Goal: Information Seeking & Learning: Find specific fact

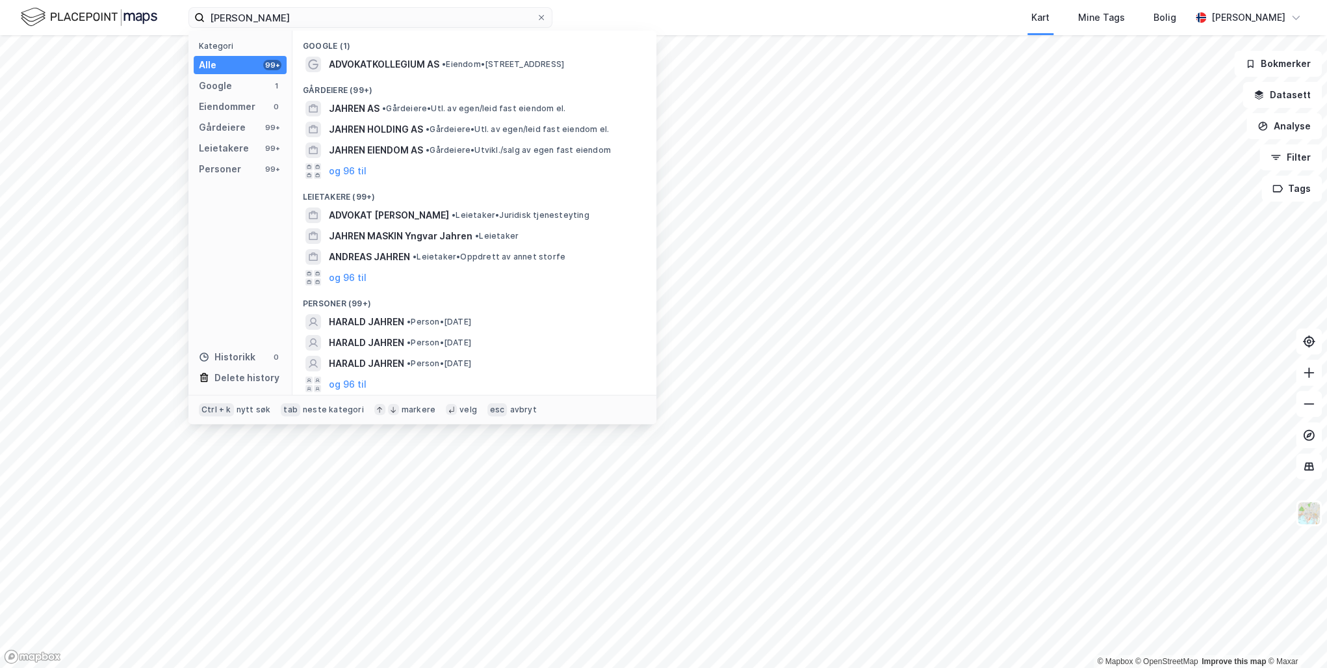
type input "[PERSON_NAME]"
click at [341, 387] on button "og 96 til" at bounding box center [348, 384] width 38 height 16
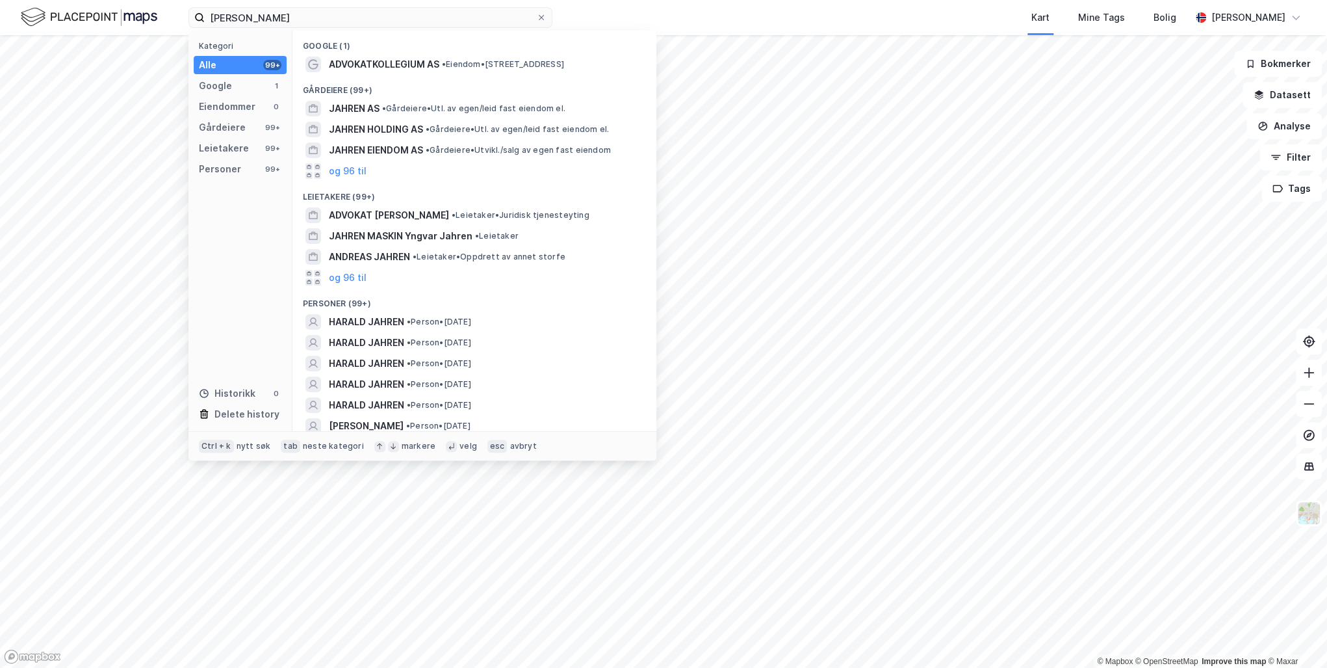
click at [372, 400] on span "HARALD JAHREN" at bounding box center [366, 405] width 75 height 16
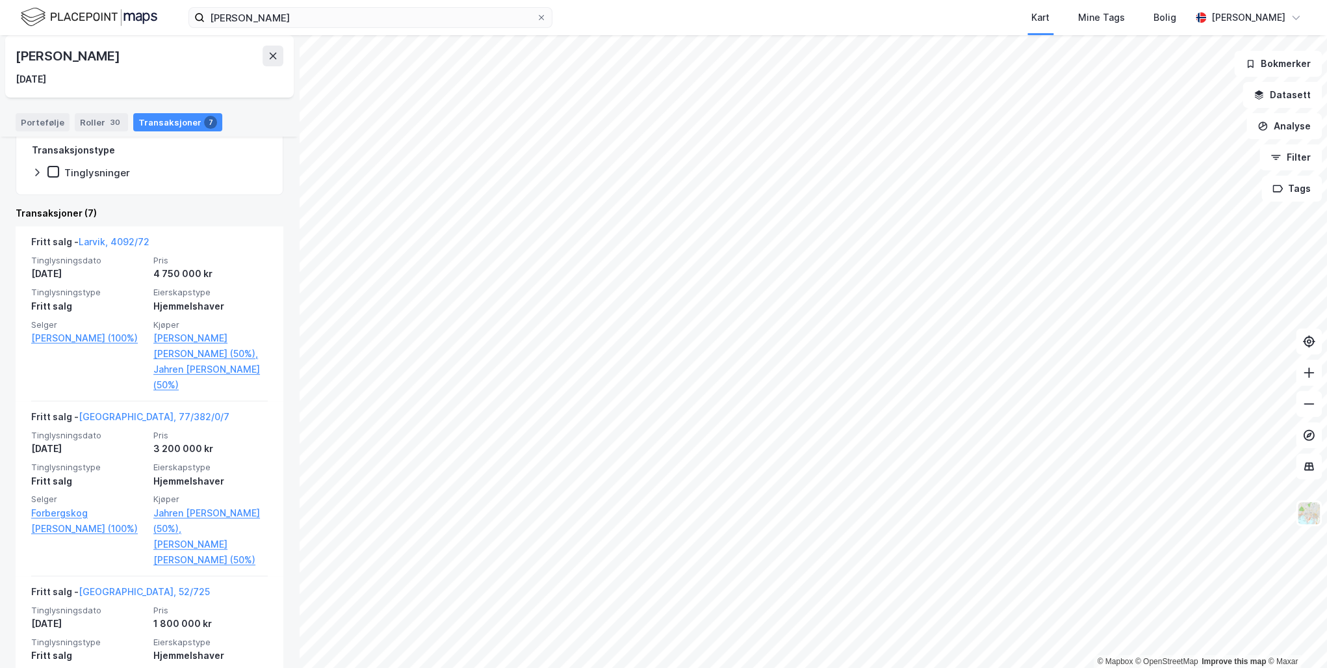
scroll to position [208, 0]
click at [113, 237] on link "Larvik, 4092/72" at bounding box center [114, 240] width 71 height 11
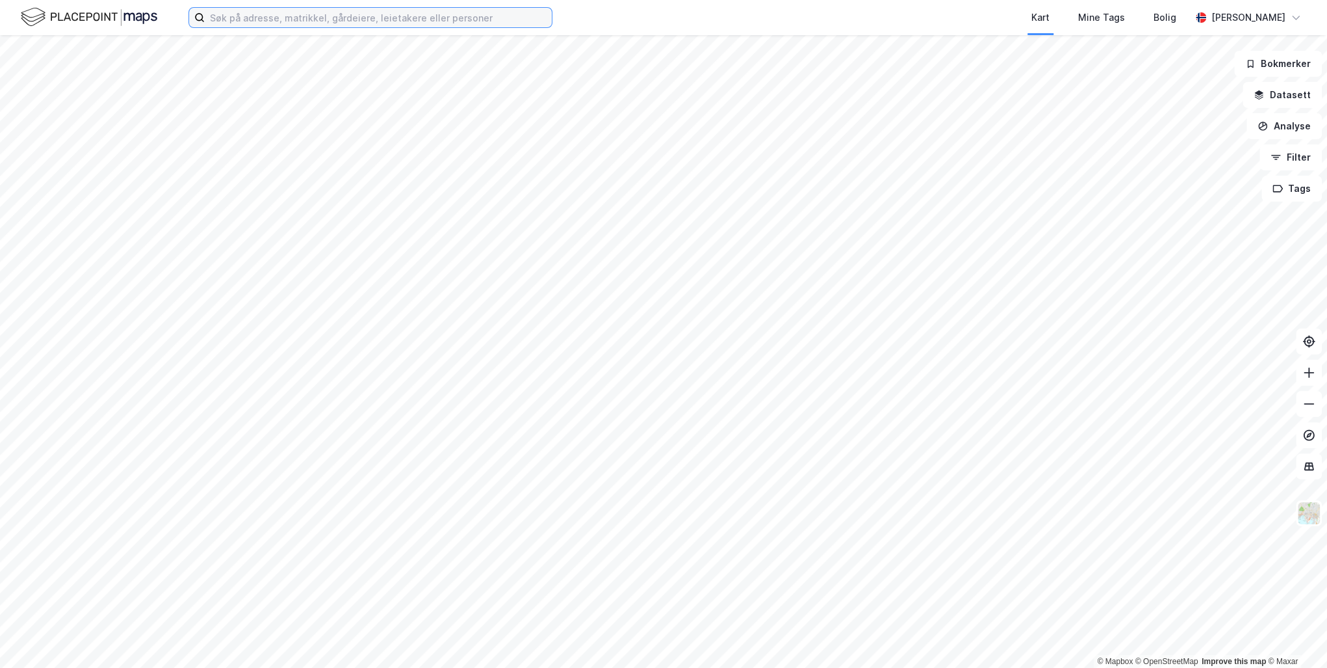
click at [255, 19] on input at bounding box center [378, 17] width 347 height 19
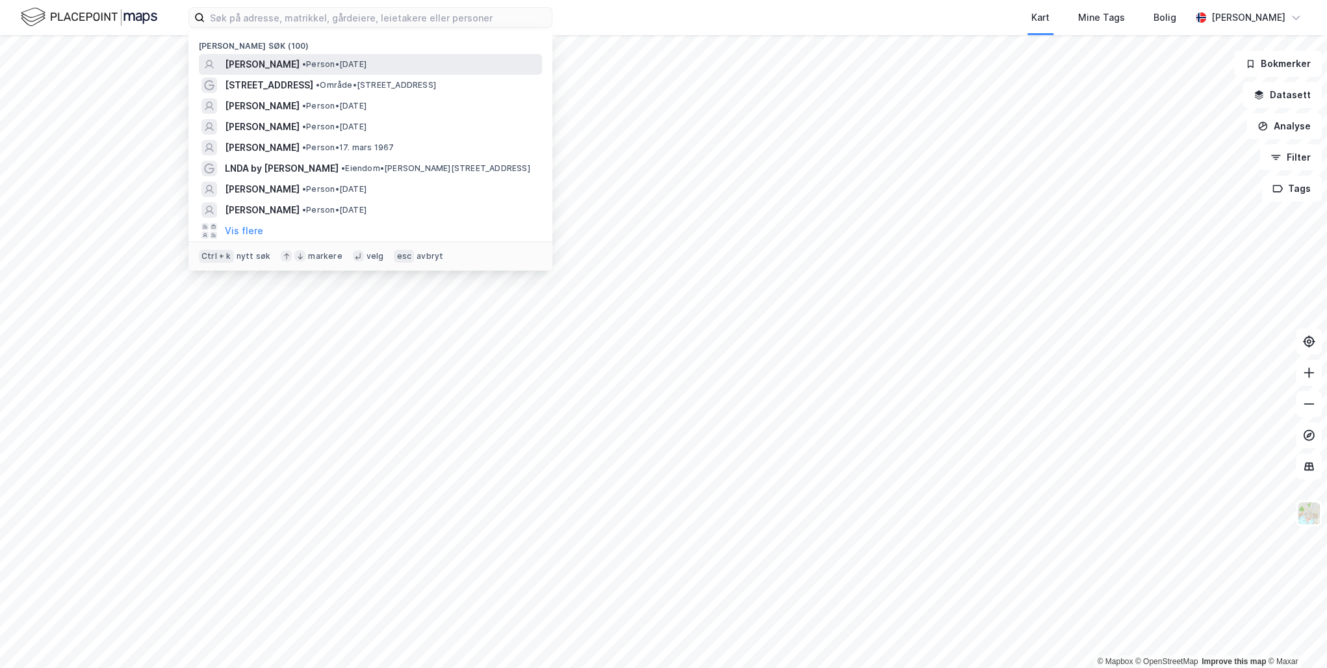
click at [282, 62] on span "HARALD JAHREN" at bounding box center [262, 65] width 75 height 16
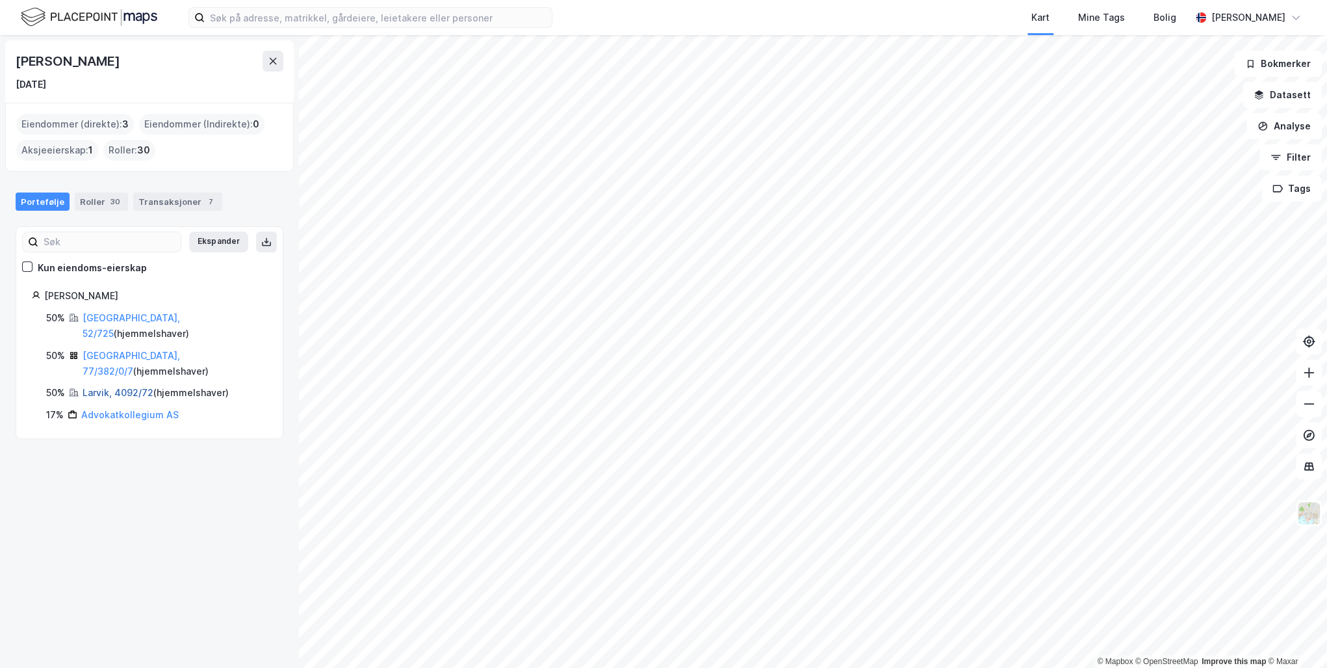
click at [113, 387] on link "Larvik, 4092/72" at bounding box center [118, 392] width 71 height 11
click at [110, 314] on link "[GEOGRAPHIC_DATA], 52/725" at bounding box center [131, 325] width 97 height 27
click at [94, 350] on link "[GEOGRAPHIC_DATA], 77/382/0/7" at bounding box center [131, 363] width 97 height 27
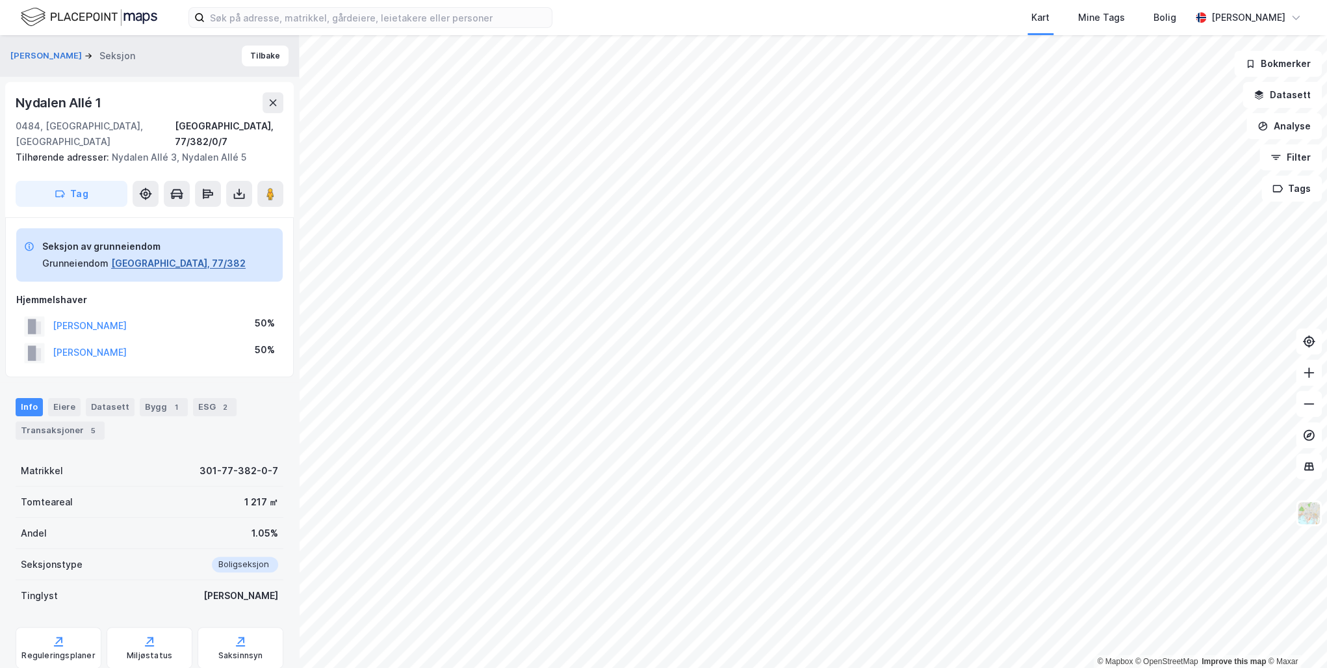
click at [133, 255] on button "Oslo, 77/382" at bounding box center [178, 263] width 135 height 16
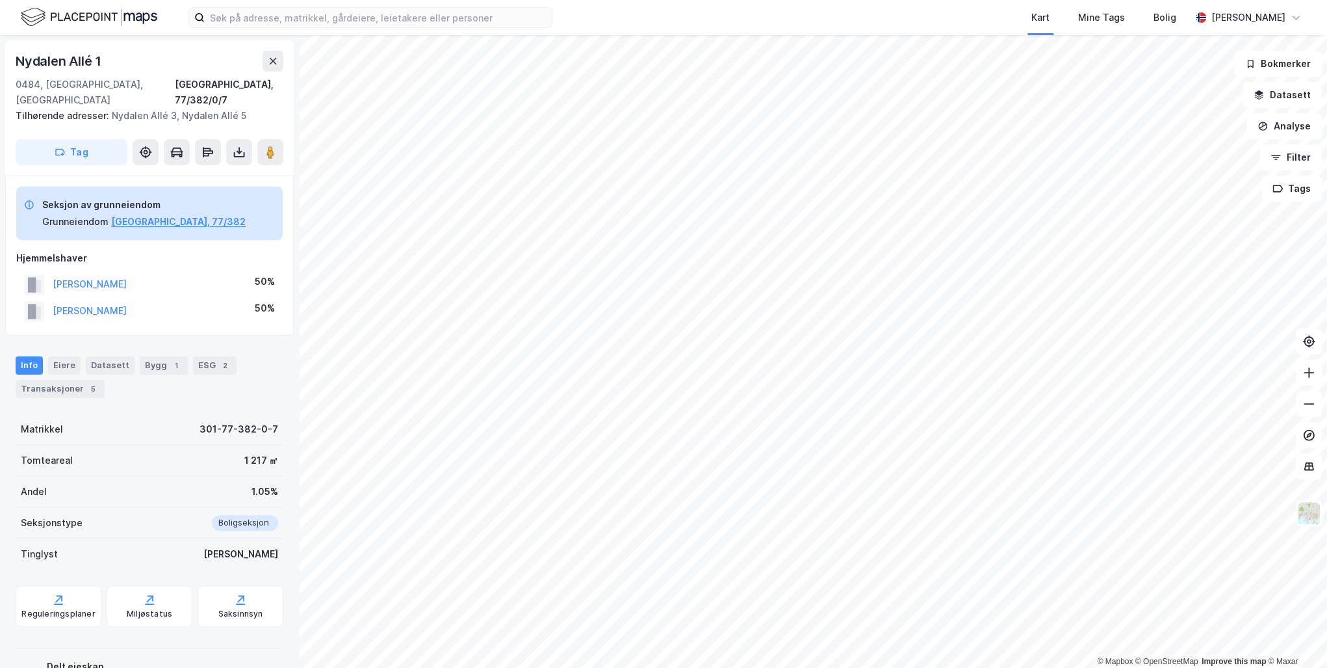
scroll to position [4, 0]
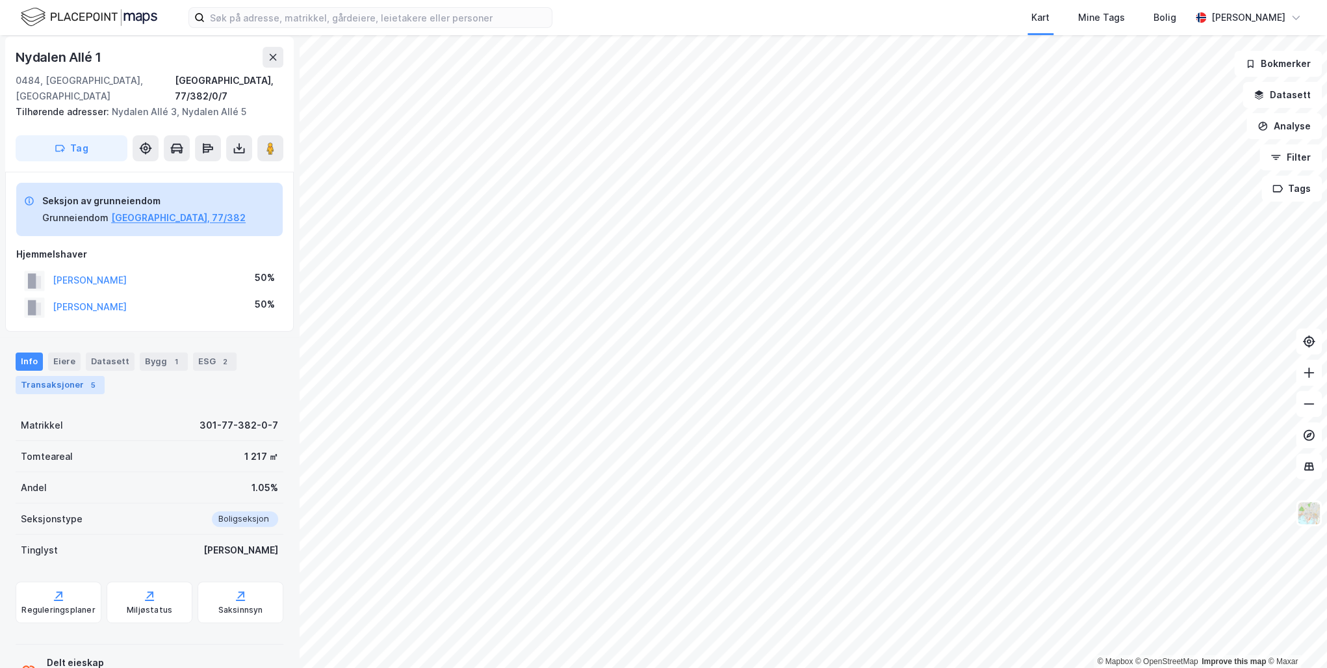
click at [49, 376] on div "Transaksjoner 5" at bounding box center [60, 385] width 89 height 18
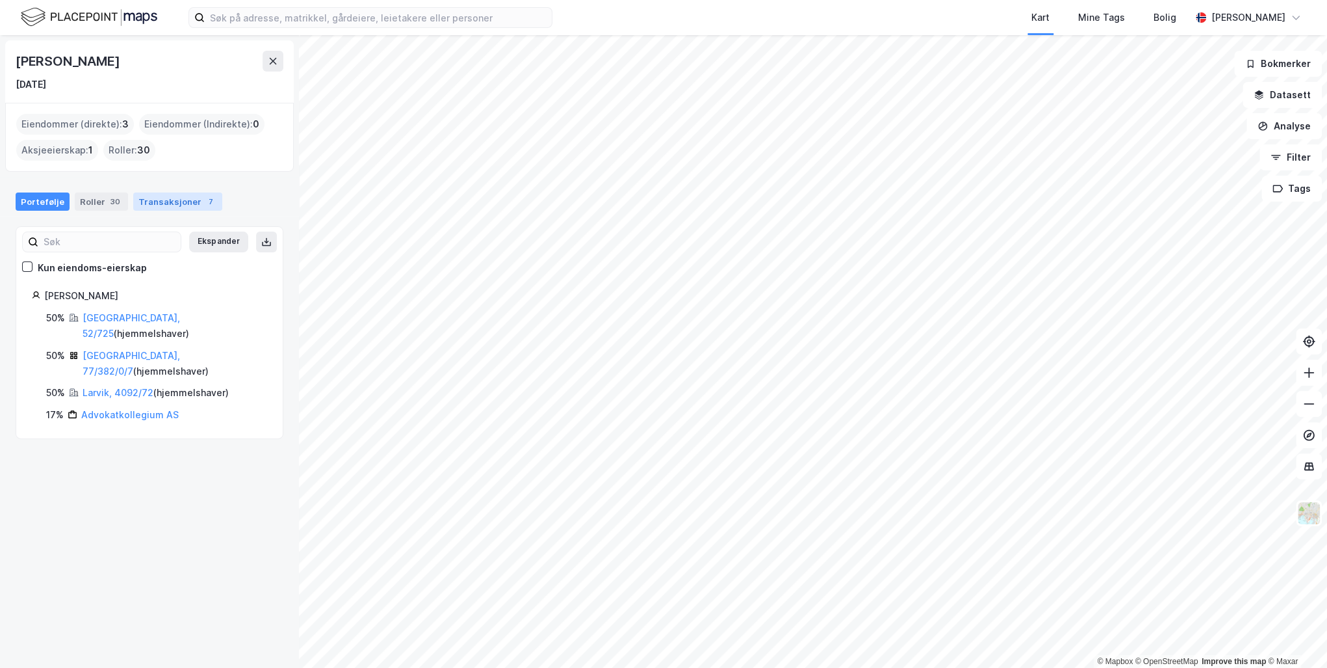
click at [162, 197] on div "Transaksjoner 7" at bounding box center [177, 201] width 89 height 18
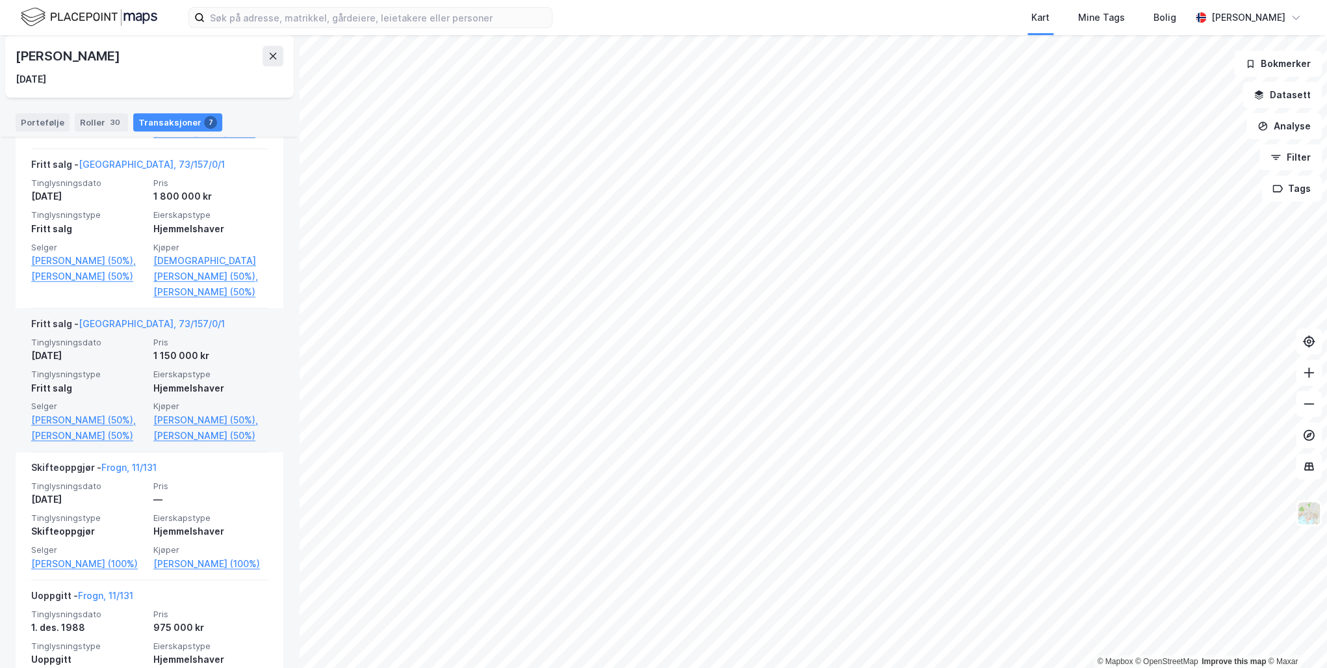
scroll to position [728, 0]
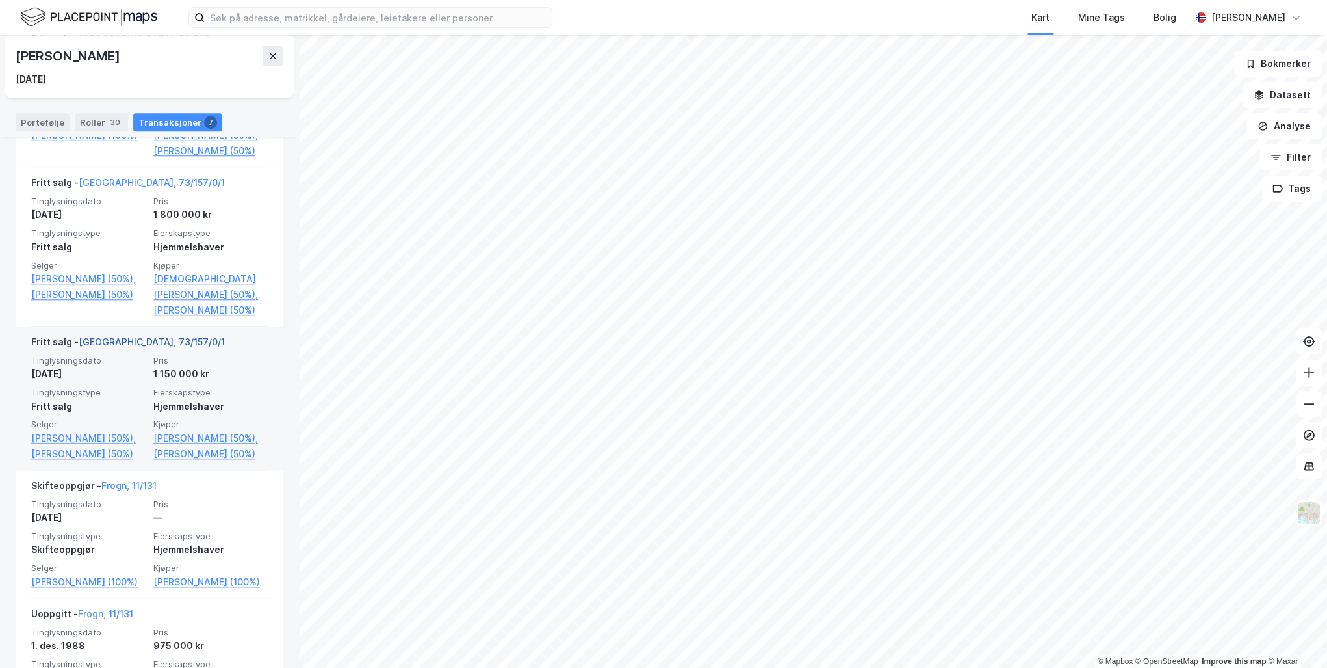
click at [123, 347] on link "Oslo, 73/157/0/1" at bounding box center [152, 341] width 146 height 11
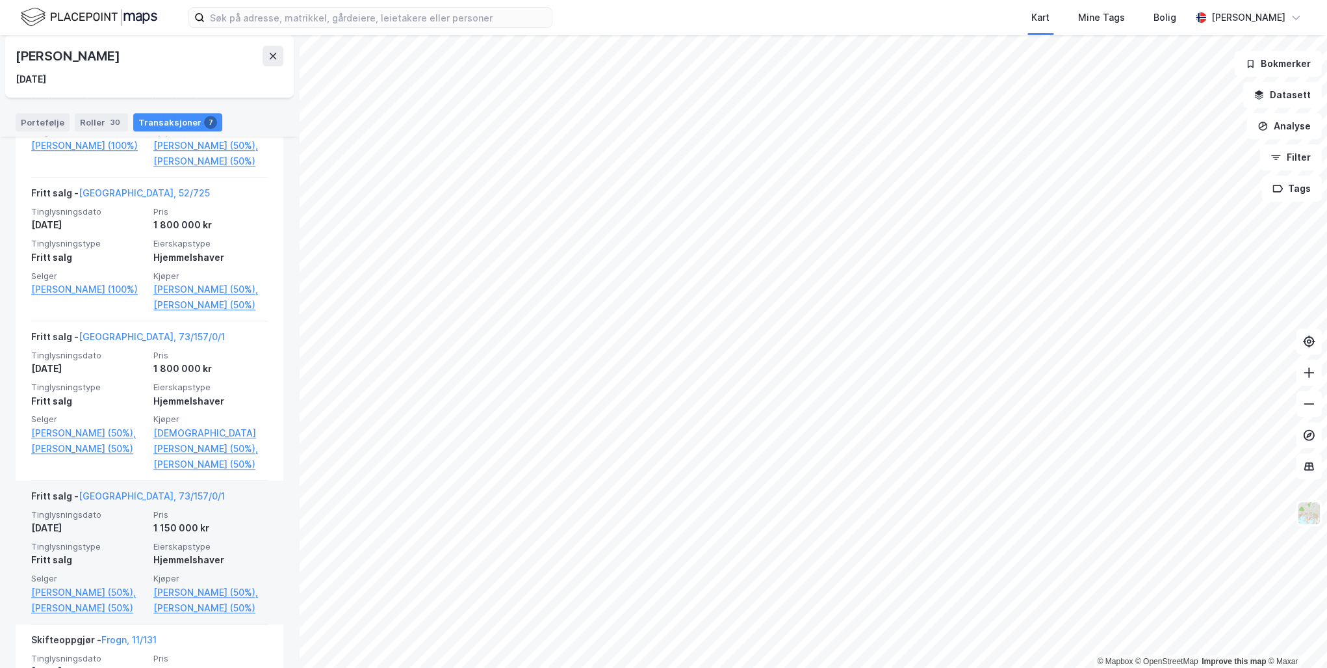
scroll to position [520, 0]
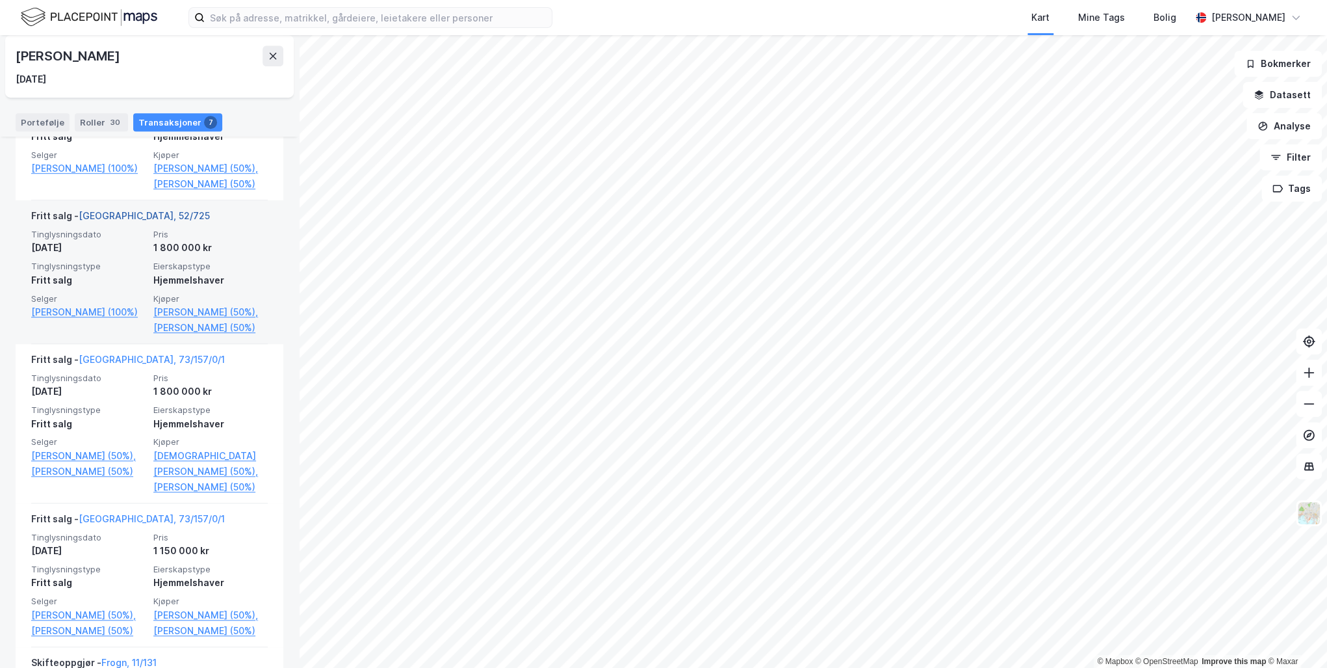
click at [119, 221] on link "Oslo, 52/725" at bounding box center [144, 215] width 131 height 11
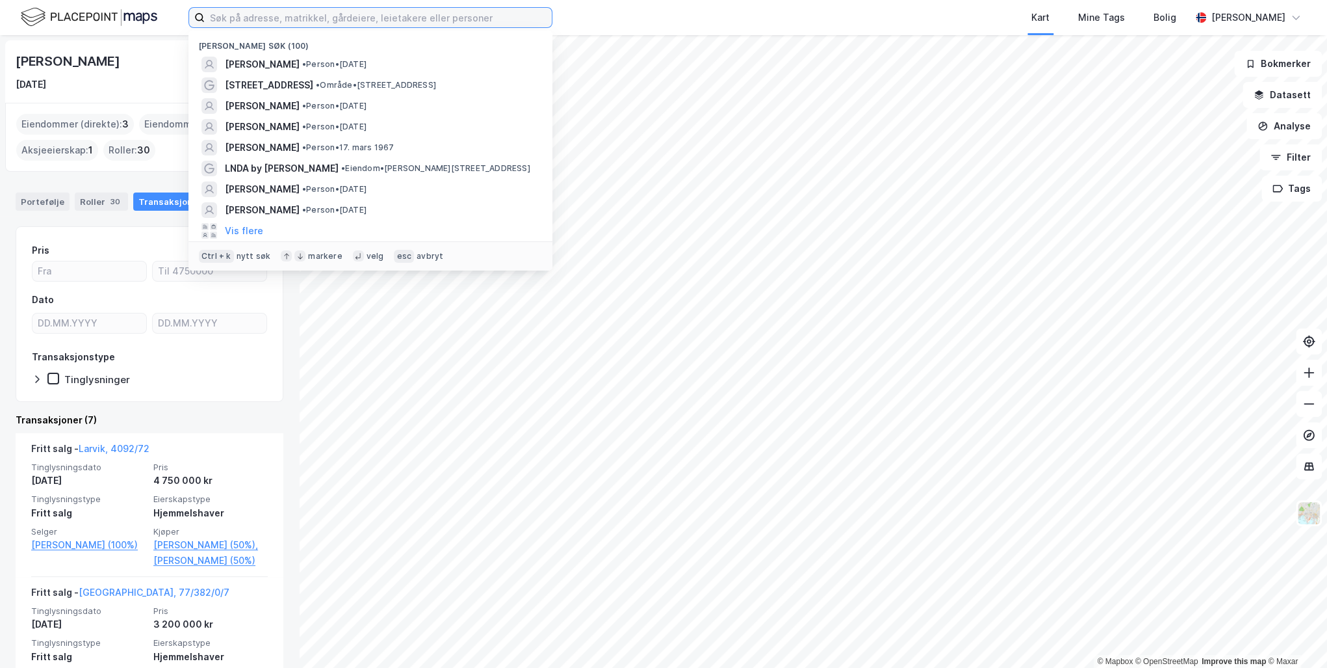
click at [225, 14] on input at bounding box center [378, 17] width 347 height 19
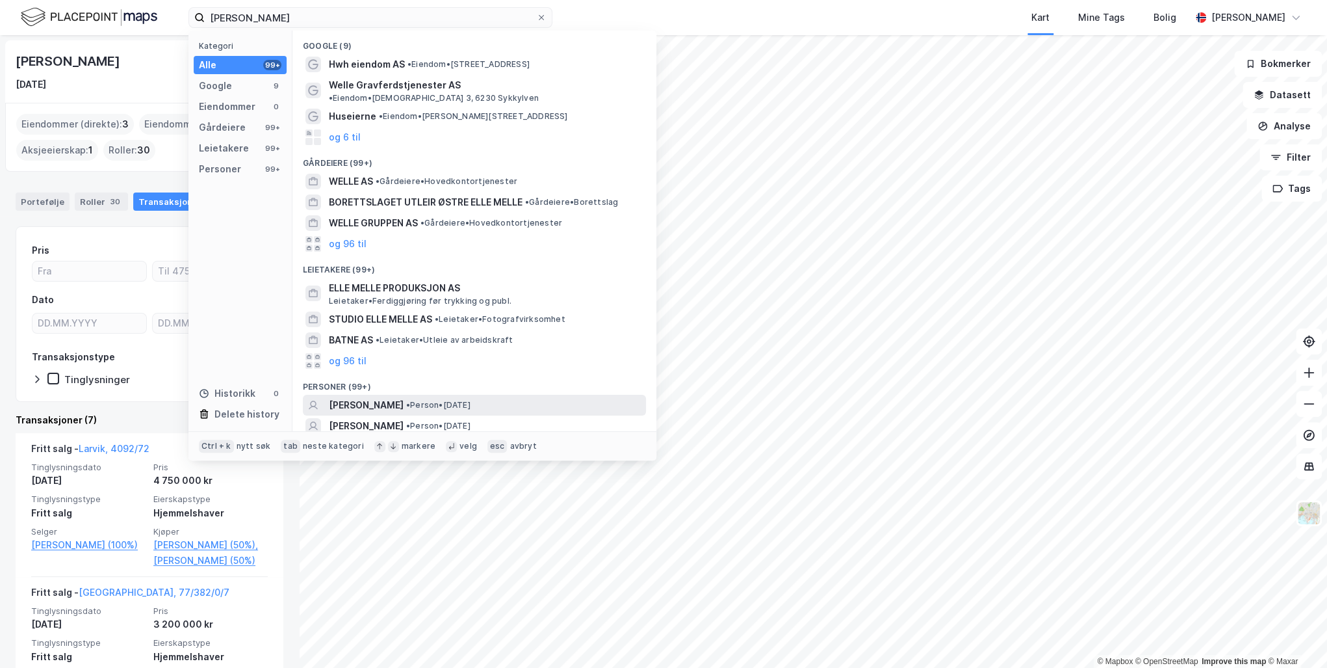
click at [404, 397] on span "HANS WELLE-WATNE" at bounding box center [366, 405] width 75 height 16
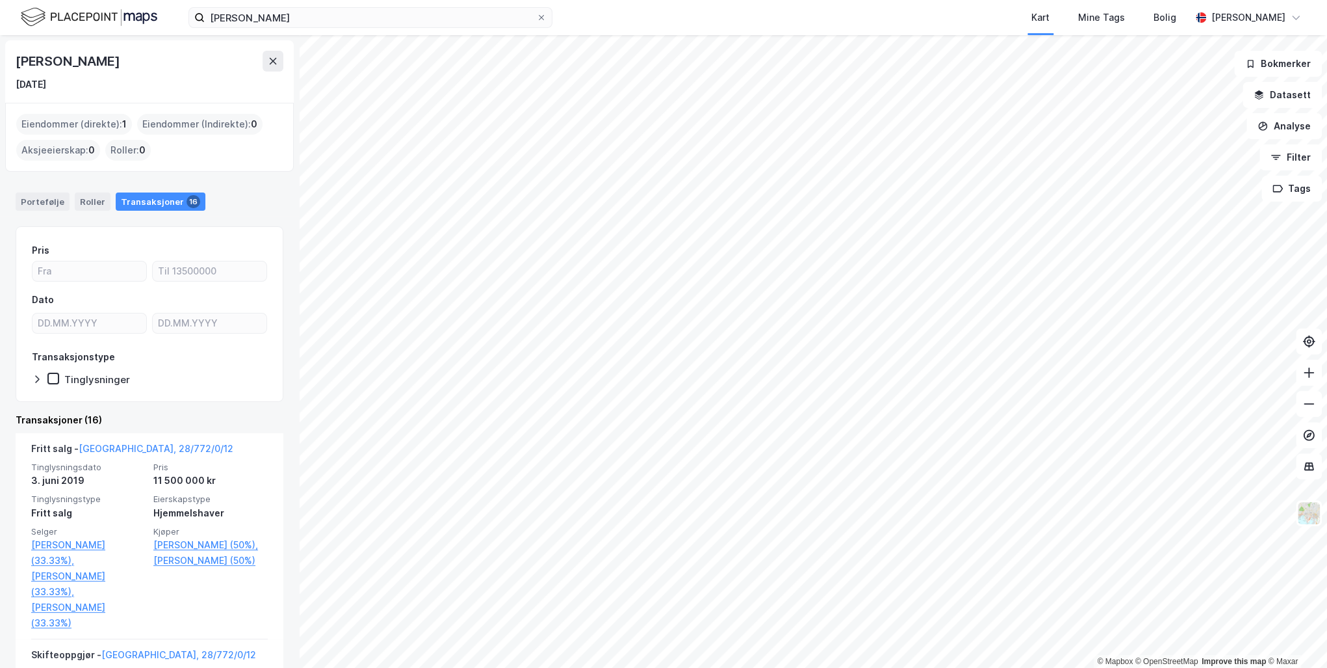
click at [156, 200] on div "Transaksjoner 16" at bounding box center [161, 201] width 90 height 18
click at [268, 60] on icon at bounding box center [273, 61] width 10 height 10
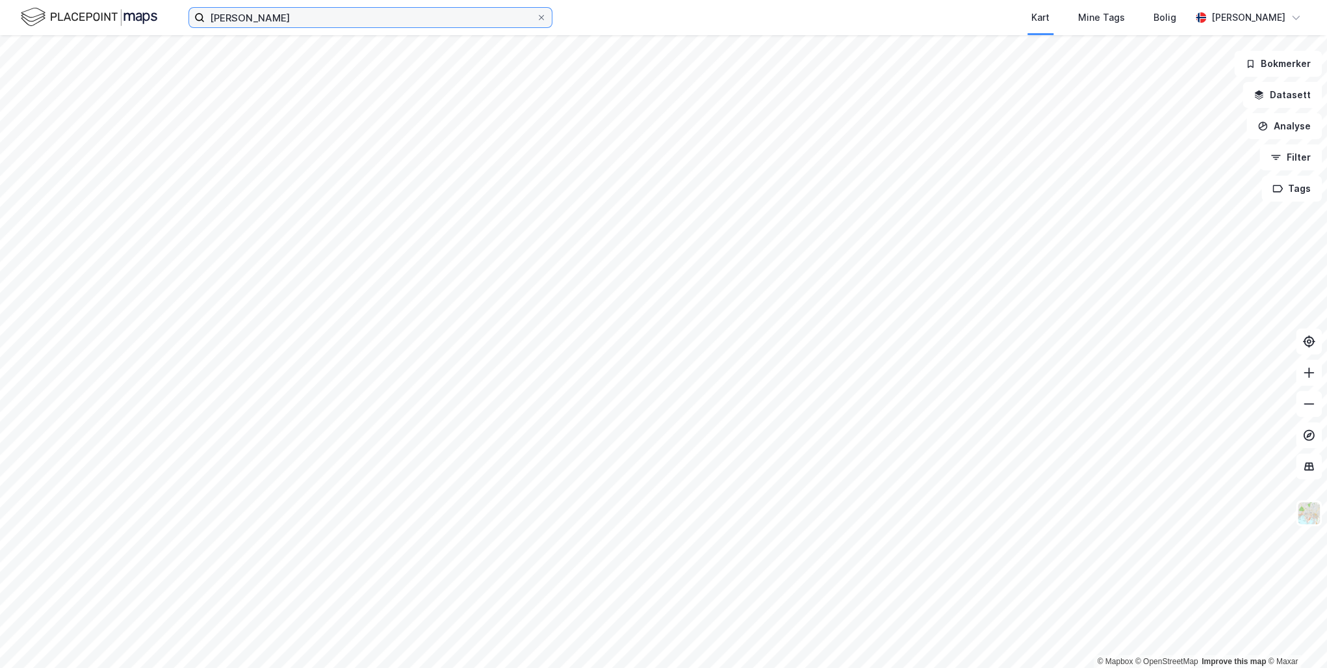
click at [315, 17] on input "hans welle watne" at bounding box center [370, 17] width 331 height 19
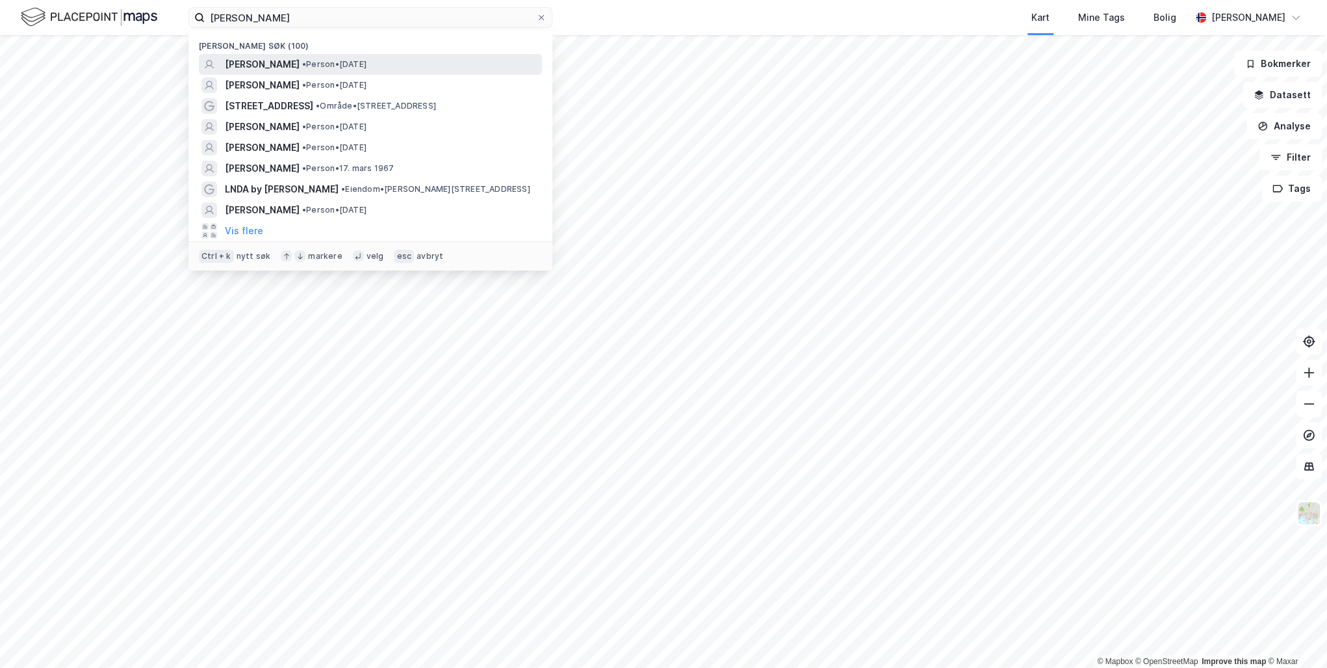
click at [276, 66] on span "HANS WELLE-WATNE" at bounding box center [262, 65] width 75 height 16
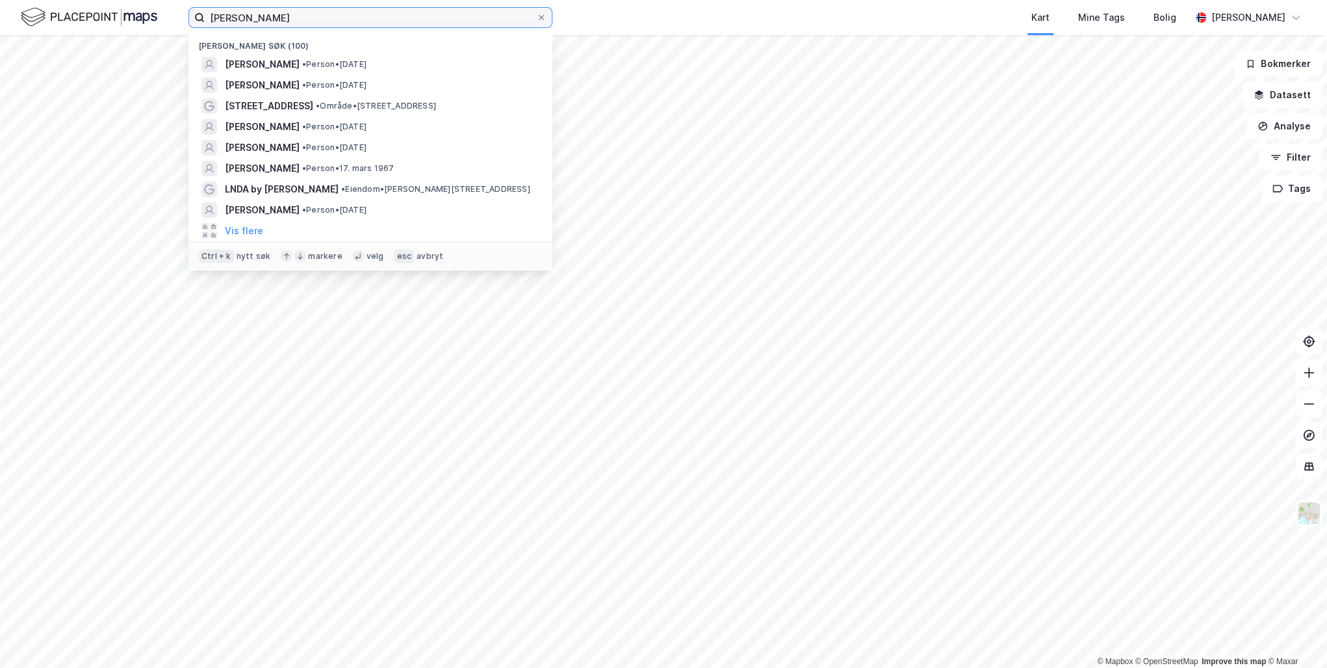
drag, startPoint x: 313, startPoint y: 20, endPoint x: 155, endPoint y: 19, distance: 157.3
click at [155, 19] on div "hans welle watne Nylige søk (100) HANS WELLE-WATNE • Person • 25. des. 1951 HAR…" at bounding box center [663, 17] width 1327 height 35
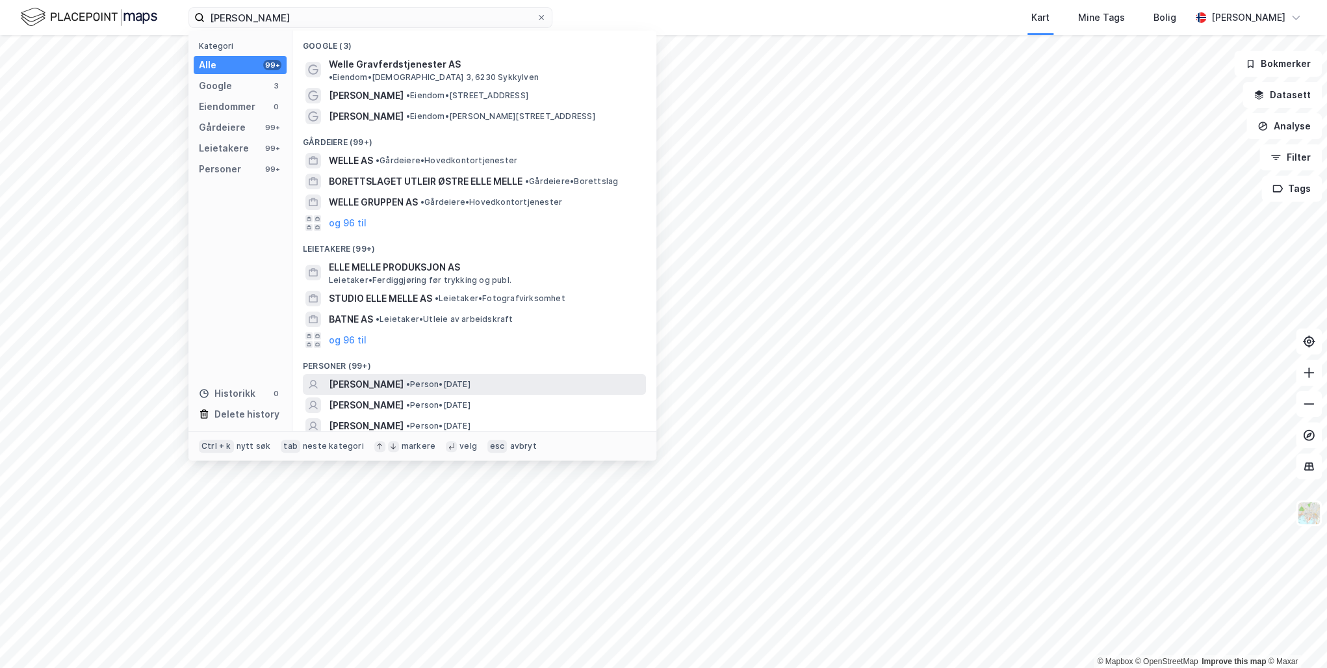
click at [382, 376] on span "ESPEN WELLE-WATNE" at bounding box center [366, 384] width 75 height 16
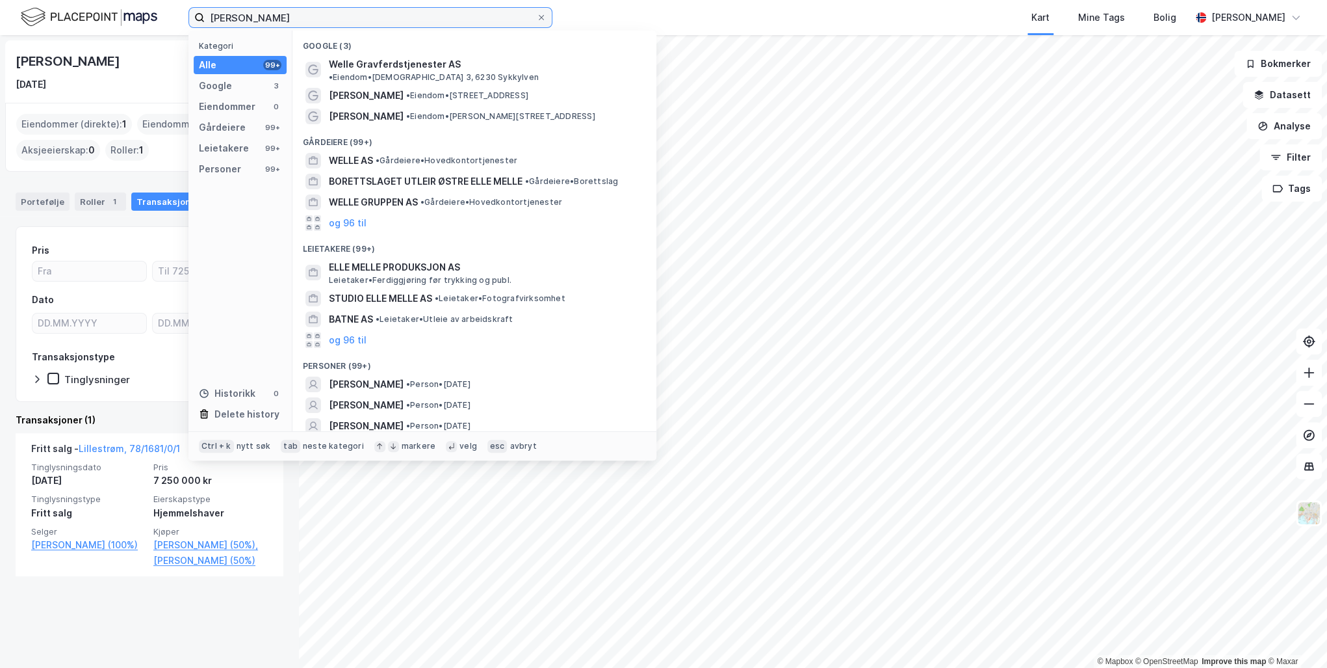
drag, startPoint x: 237, startPoint y: 16, endPoint x: 181, endPoint y: 16, distance: 55.9
click at [181, 16] on div "espen welle watne Kategori Alle 99+ Google 3 Eiendommer 0 Gårdeiere 99+ Leietak…" at bounding box center [663, 17] width 1327 height 35
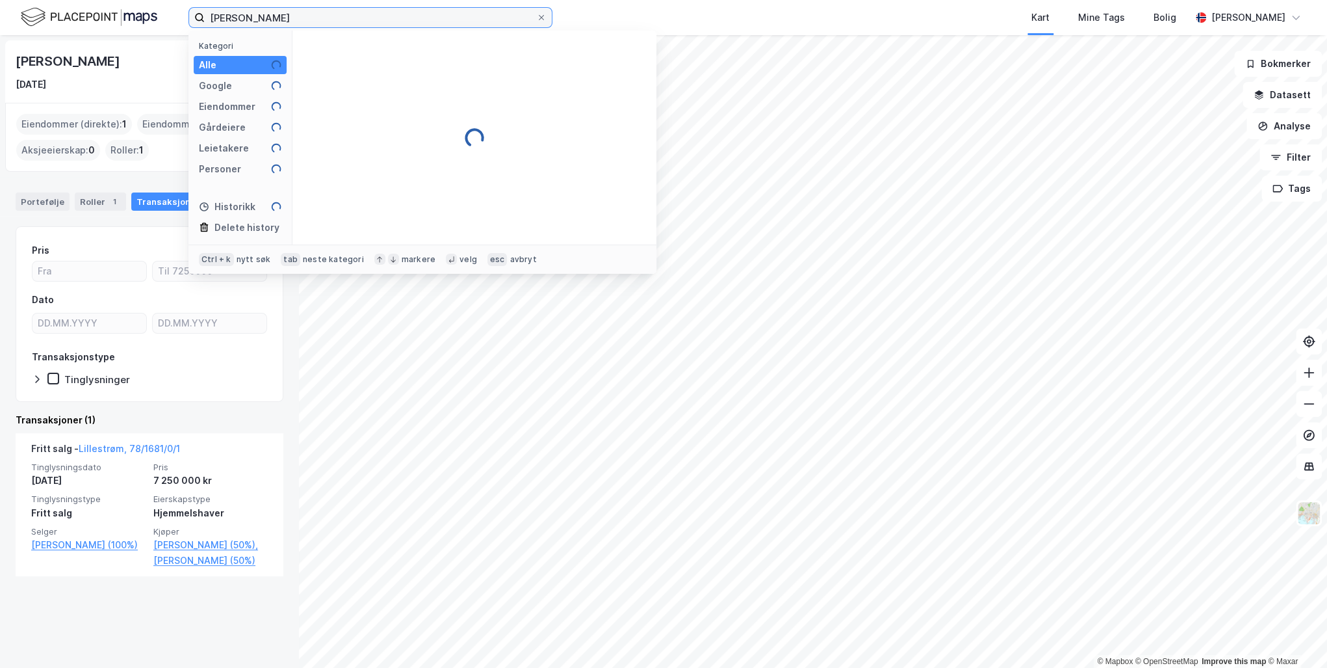
type input "morten welle watne"
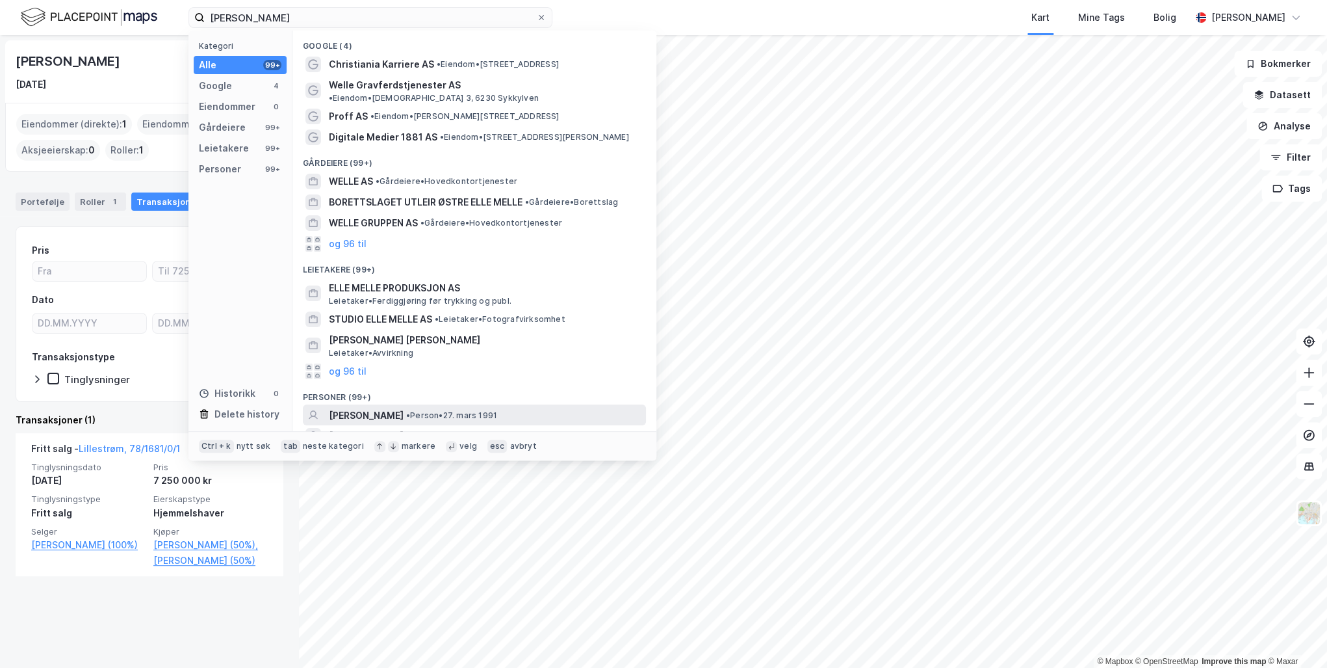
click at [404, 408] on span "MORTEN MELLINGEN WELLE-WATNE" at bounding box center [366, 416] width 75 height 16
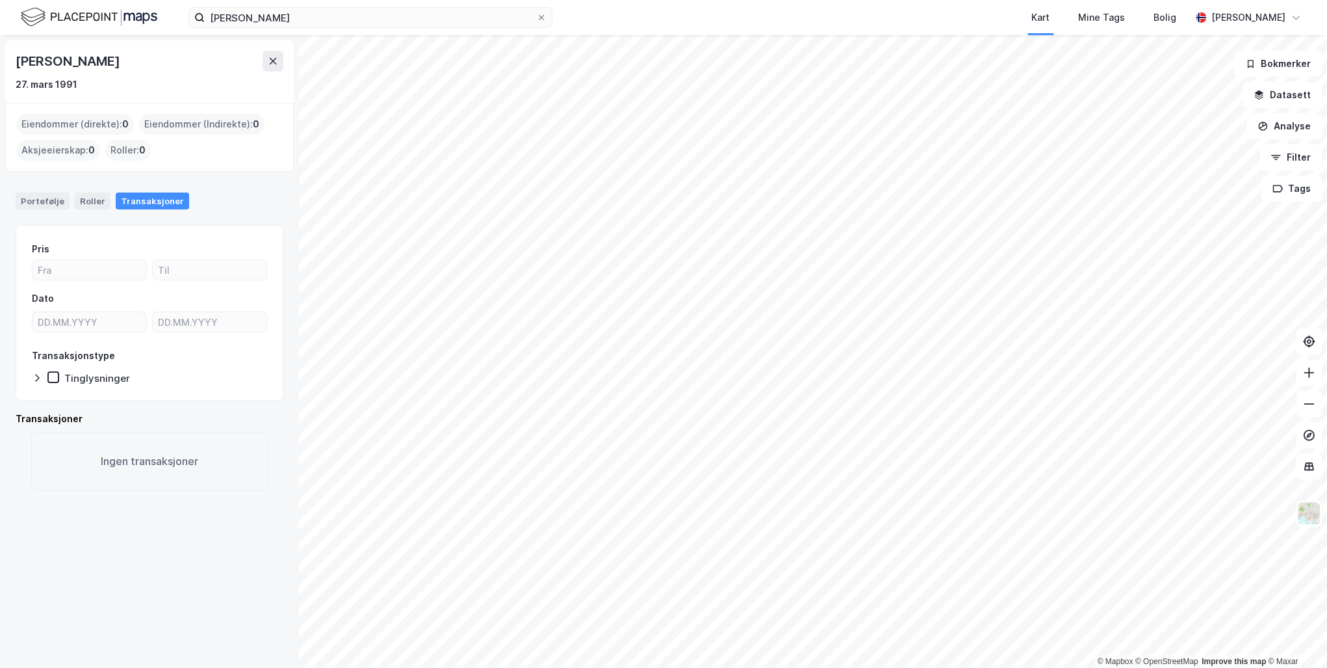
drag, startPoint x: 218, startPoint y: 63, endPoint x: 18, endPoint y: 55, distance: 199.7
click at [18, 55] on div "Morten Mellingen Welle-Watne" at bounding box center [150, 61] width 268 height 21
drag, startPoint x: 18, startPoint y: 55, endPoint x: 57, endPoint y: 55, distance: 39.0
copy div "Morten Mellingen Welle-Watne"
